Goal: Find specific page/section: Find specific page/section

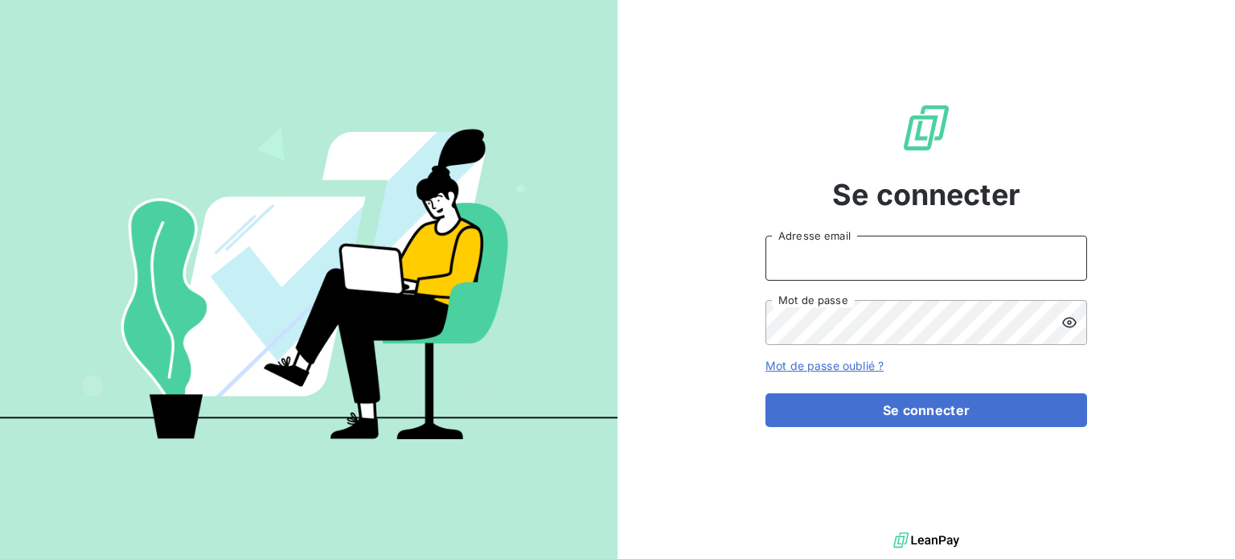
click at [875, 261] on input "Adresse email" at bounding box center [927, 258] width 322 height 45
type input "[EMAIL_ADDRESS][DOMAIN_NAME]"
click at [766, 393] on button "Se connecter" at bounding box center [927, 410] width 322 height 34
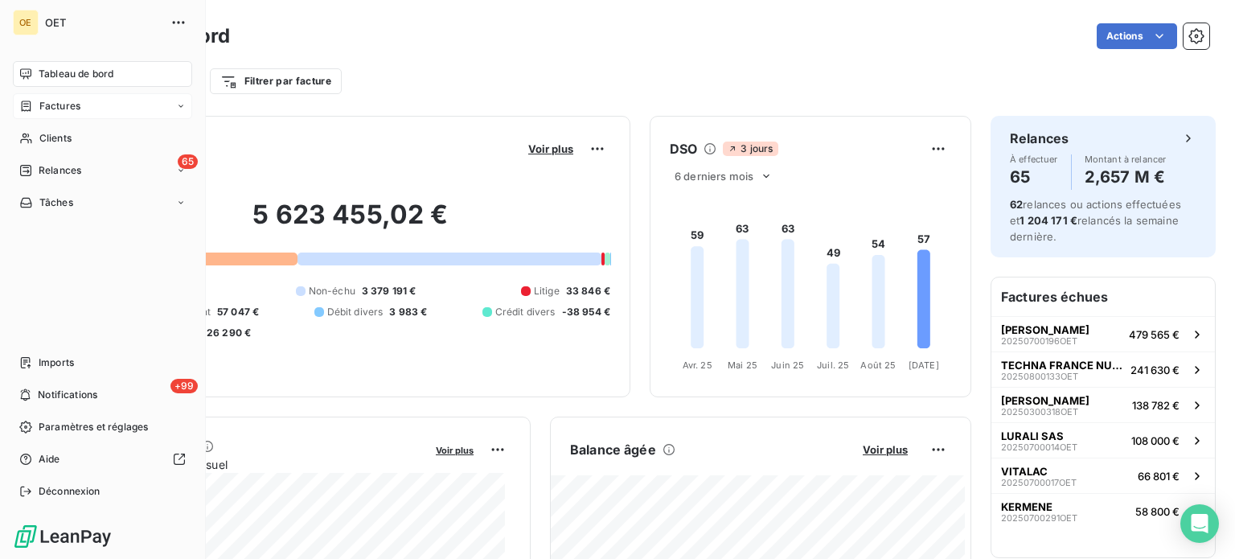
click at [78, 118] on div "Factures" at bounding box center [102, 106] width 179 height 26
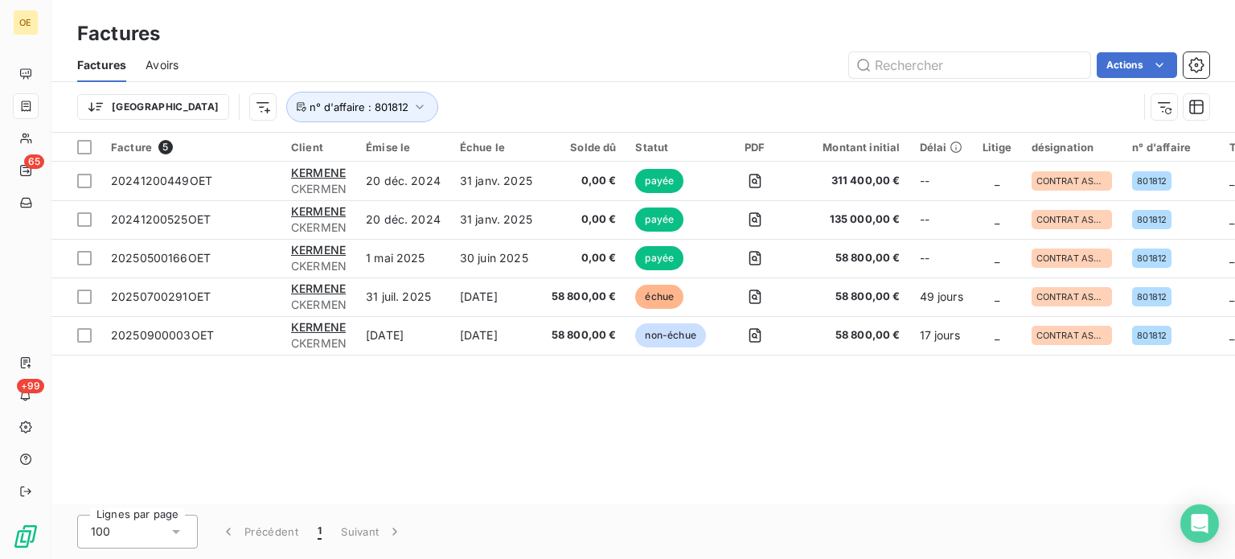
click at [454, 404] on div "Facture 5 Client Émise le Échue le Solde dû Statut PDF Montant initial Délai Li…" at bounding box center [643, 319] width 1184 height 372
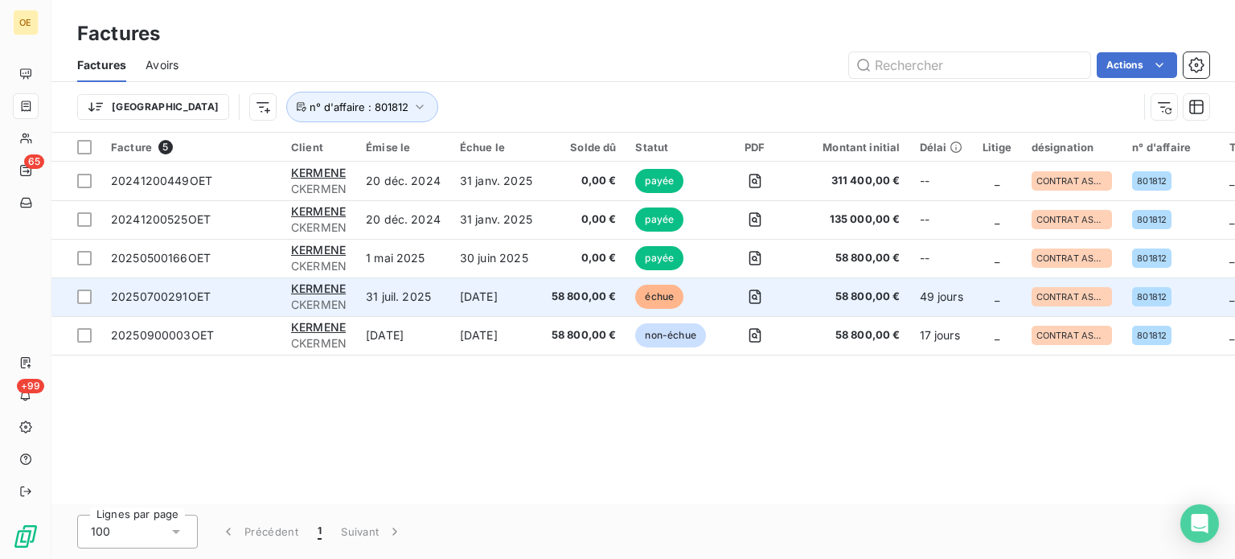
click at [716, 298] on td at bounding box center [755, 296] width 78 height 39
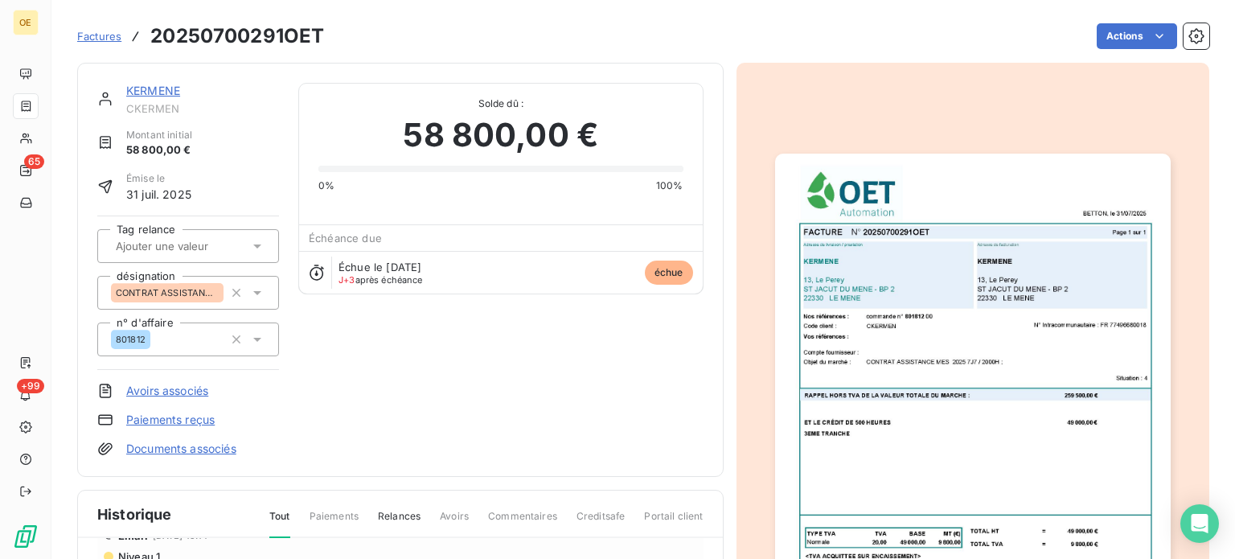
click at [953, 346] on img "button" at bounding box center [973, 433] width 396 height 558
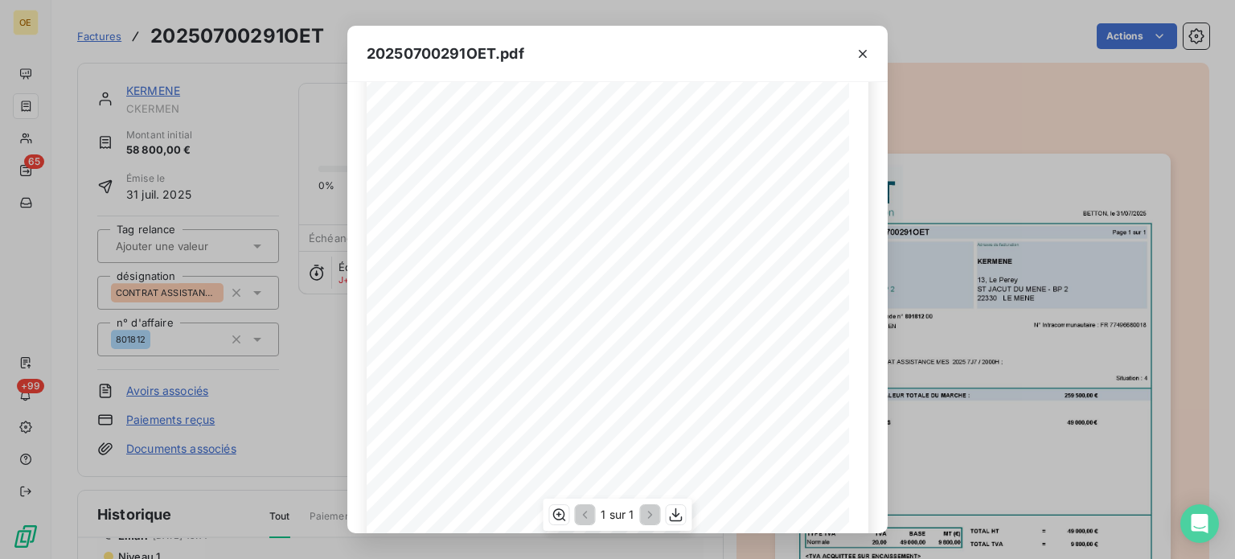
scroll to position [269, 0]
click at [302, 381] on div "20250700291OET.pdf FACTURE N° 20250700291OET Page 1 sur 1 BETTON, le [DATE] Com…" at bounding box center [617, 279] width 1235 height 559
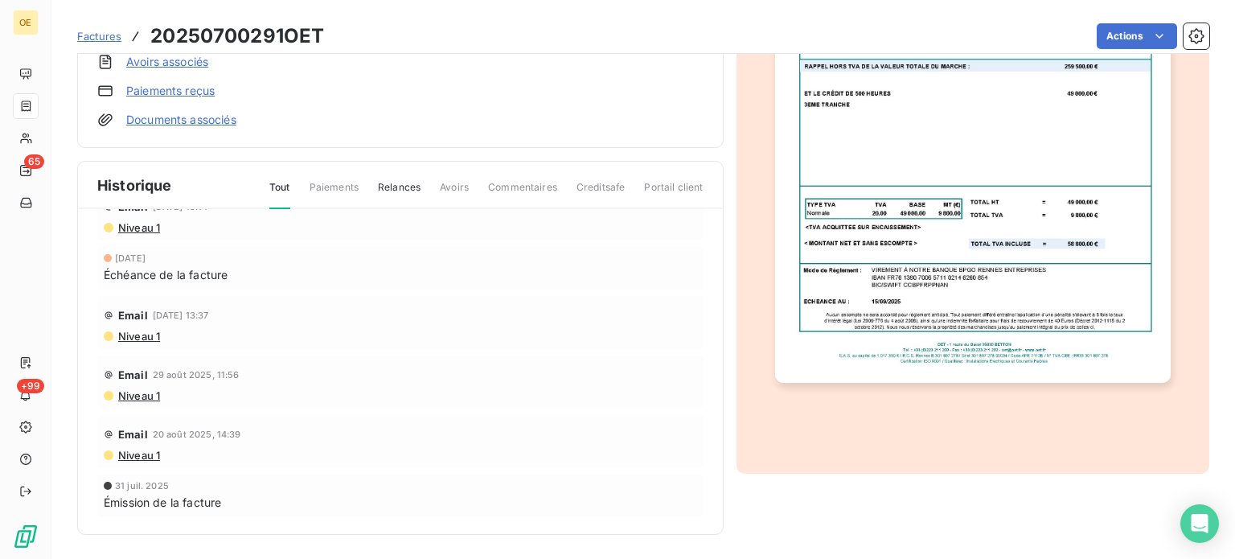
scroll to position [0, 0]
